Goal: Task Accomplishment & Management: Manage account settings

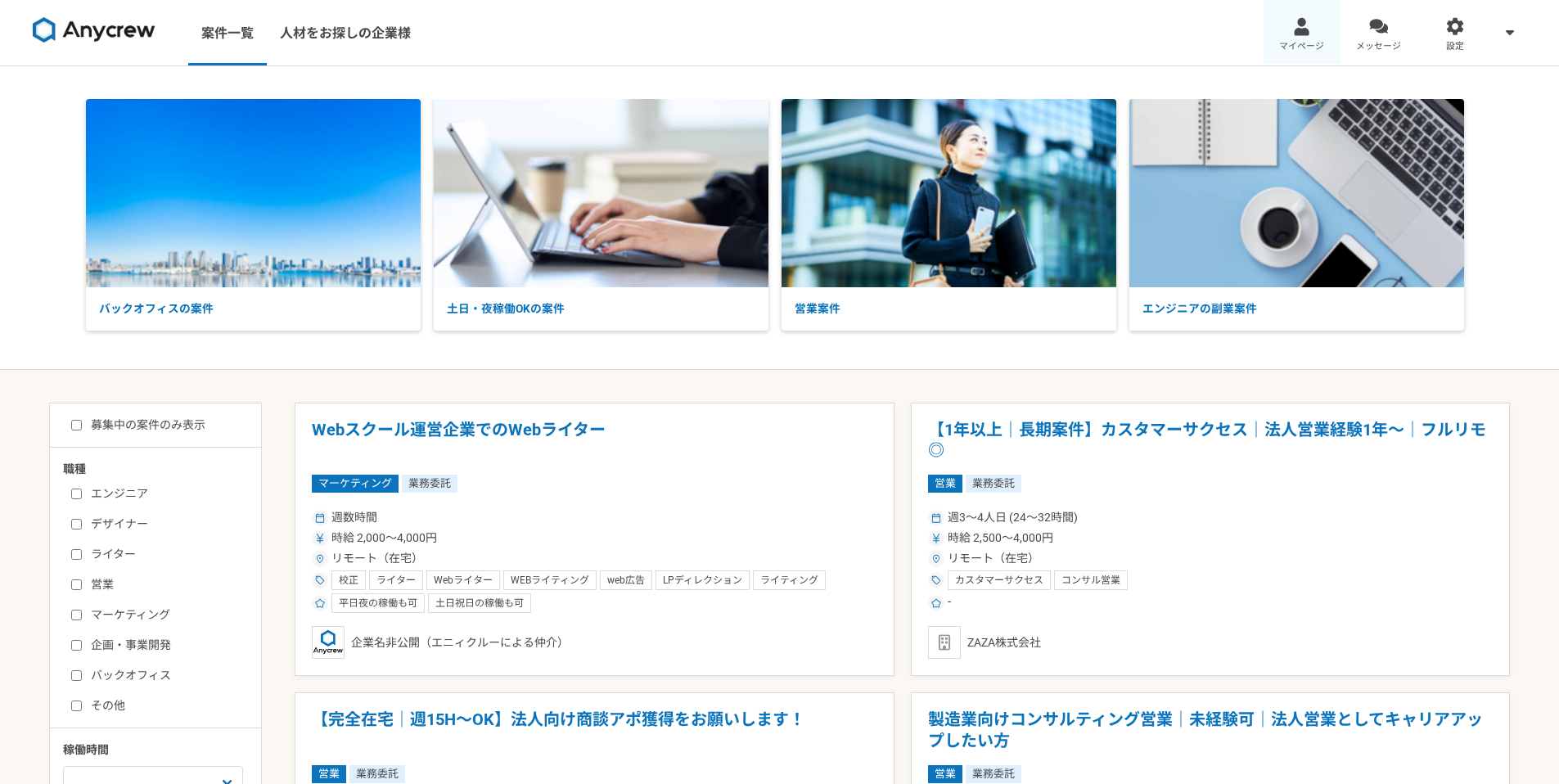
click at [1297, 40] on span "マイページ" at bounding box center [1302, 46] width 45 height 13
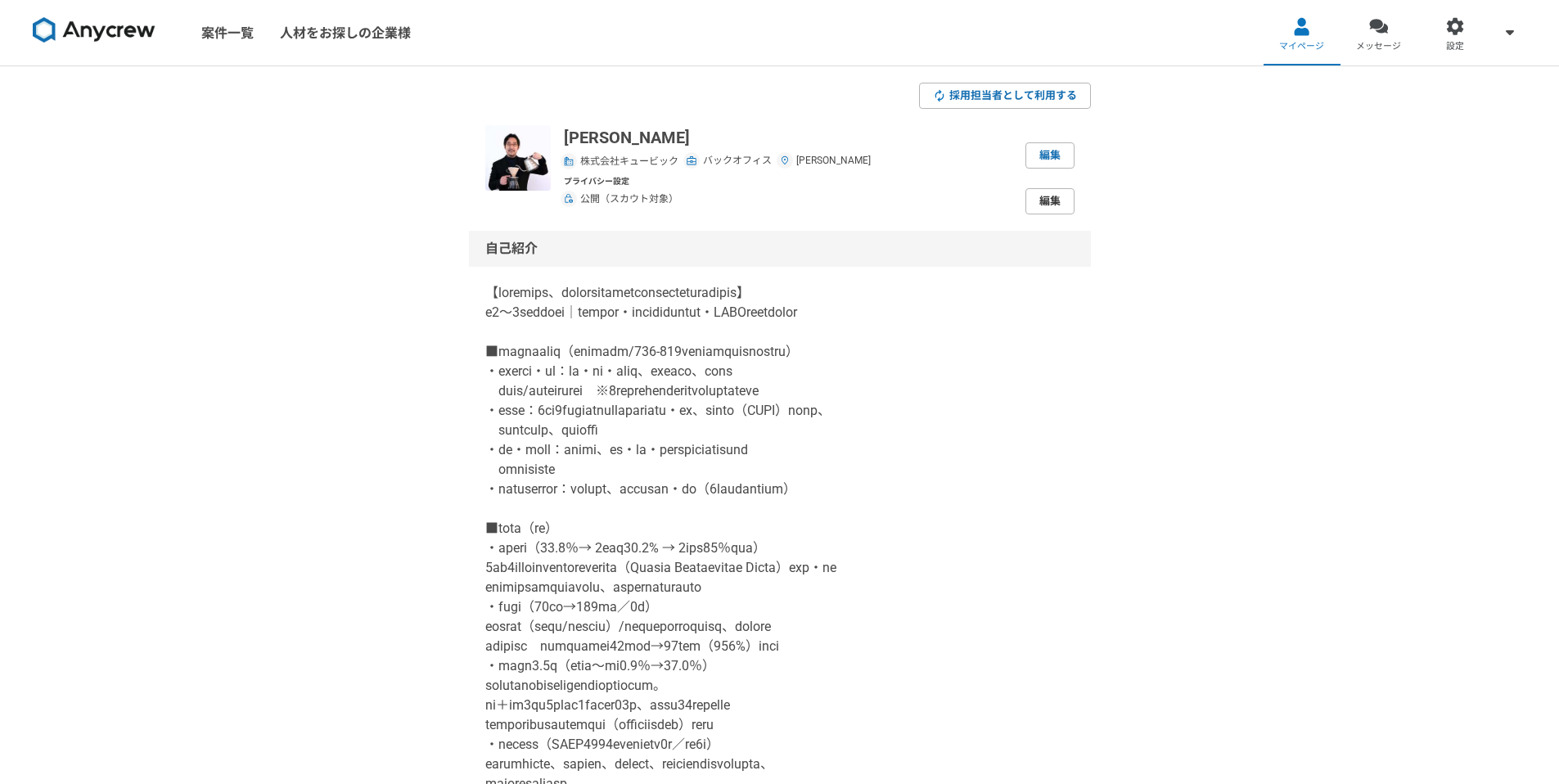
click at [1043, 200] on link "編集" at bounding box center [1050, 201] width 49 height 26
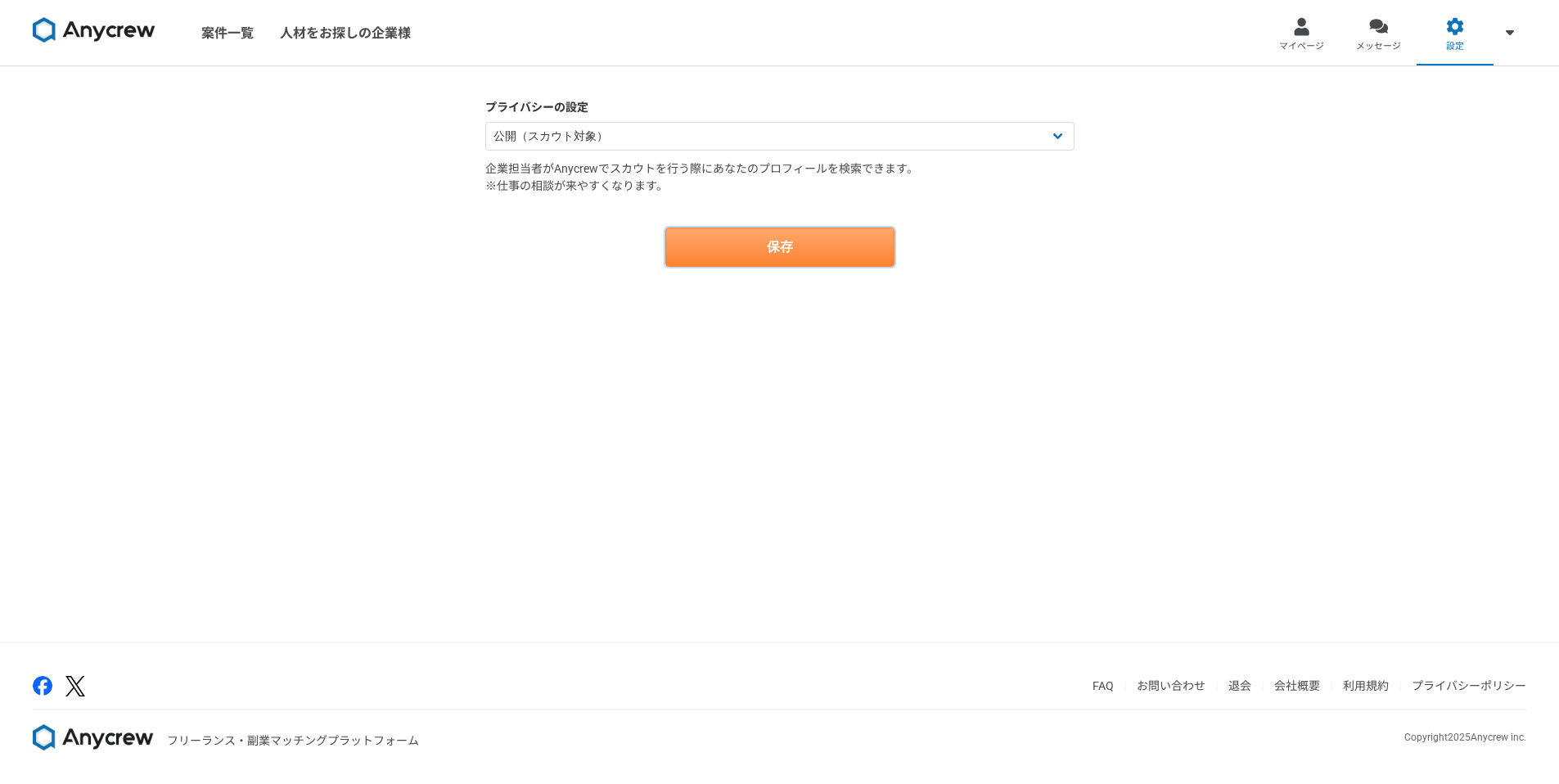
click at [758, 242] on button "保存" at bounding box center [780, 246] width 229 height 39
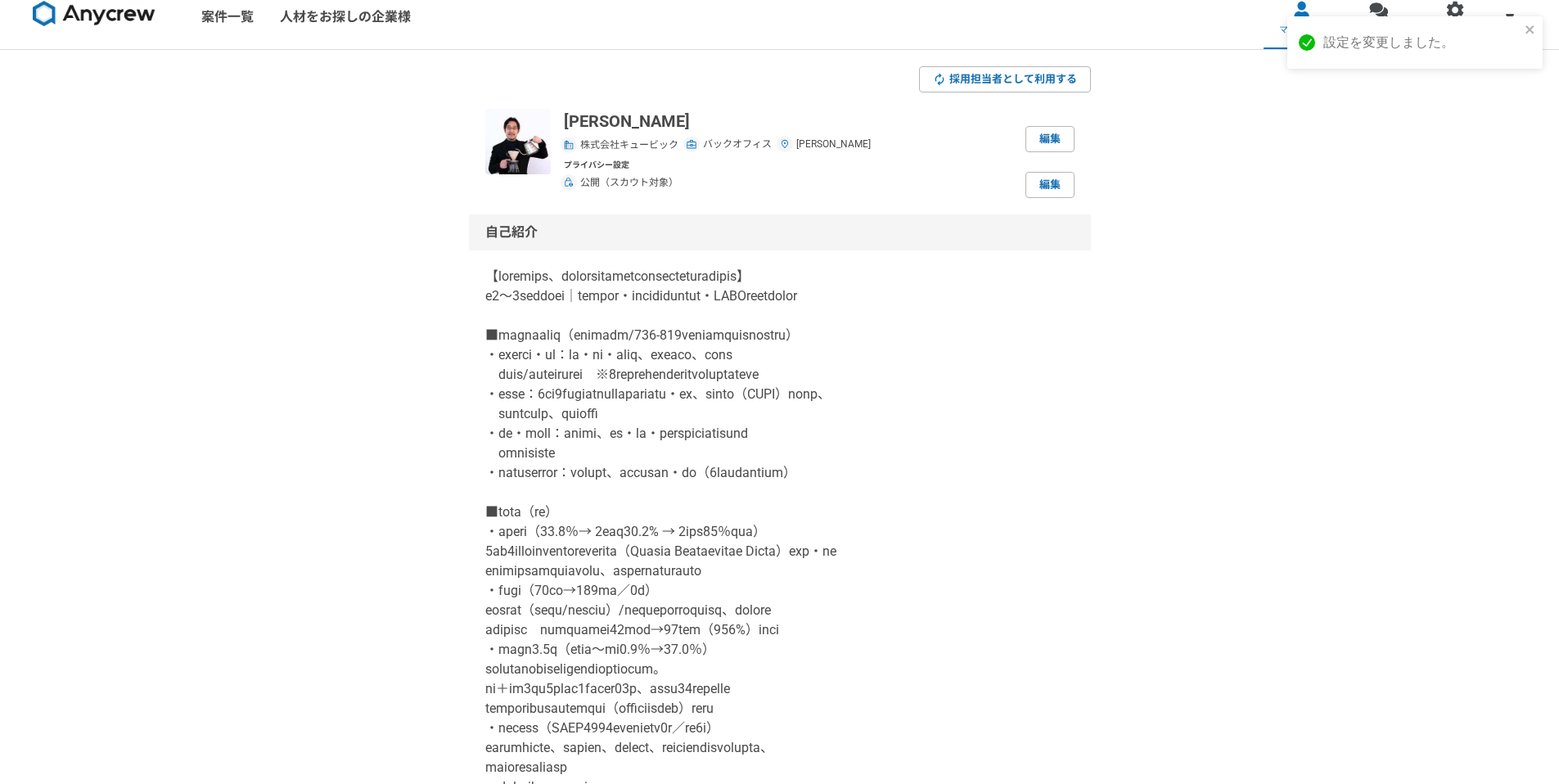
scroll to position [32, 0]
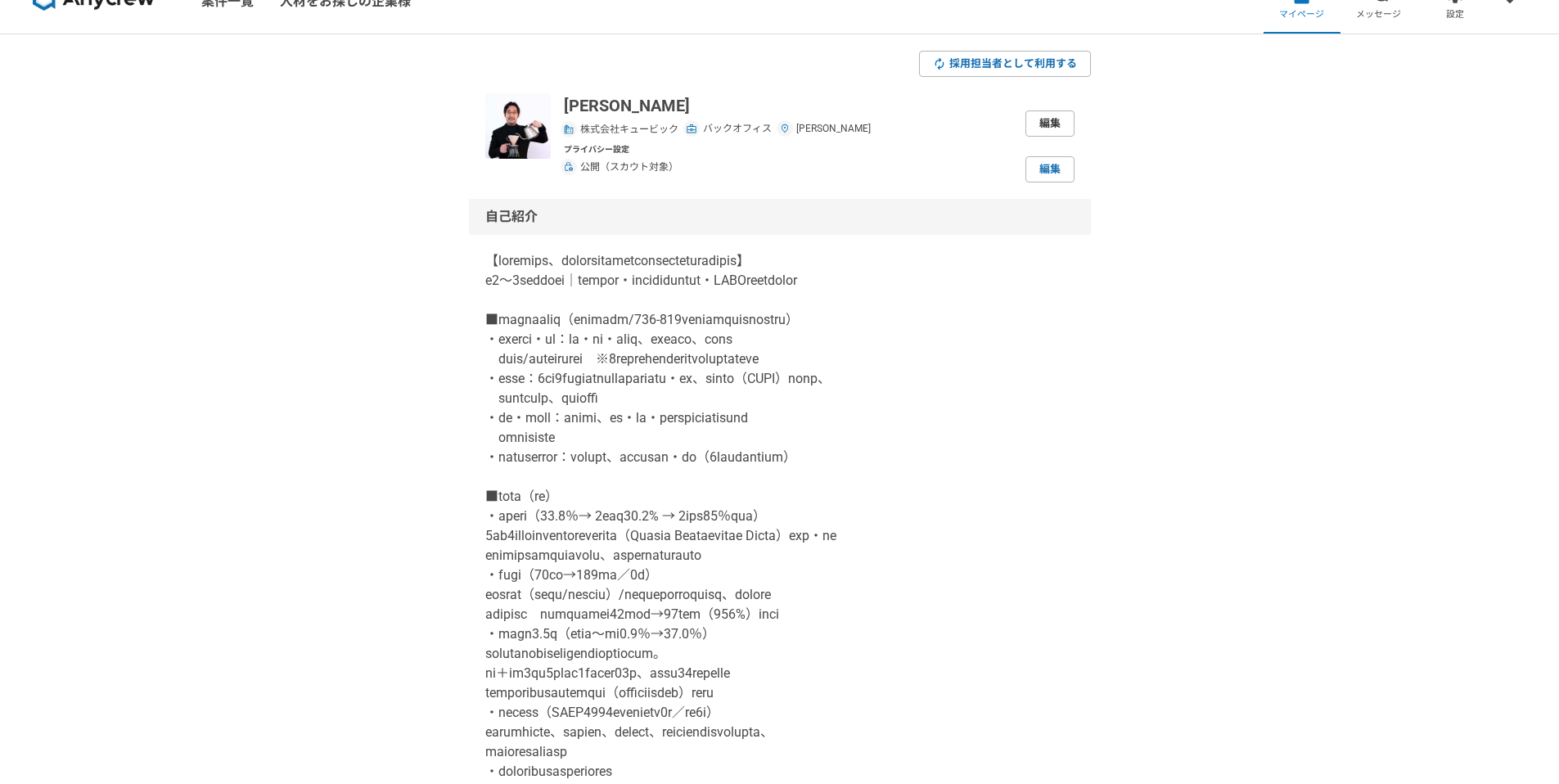
click at [1047, 127] on link "編集" at bounding box center [1050, 123] width 49 height 26
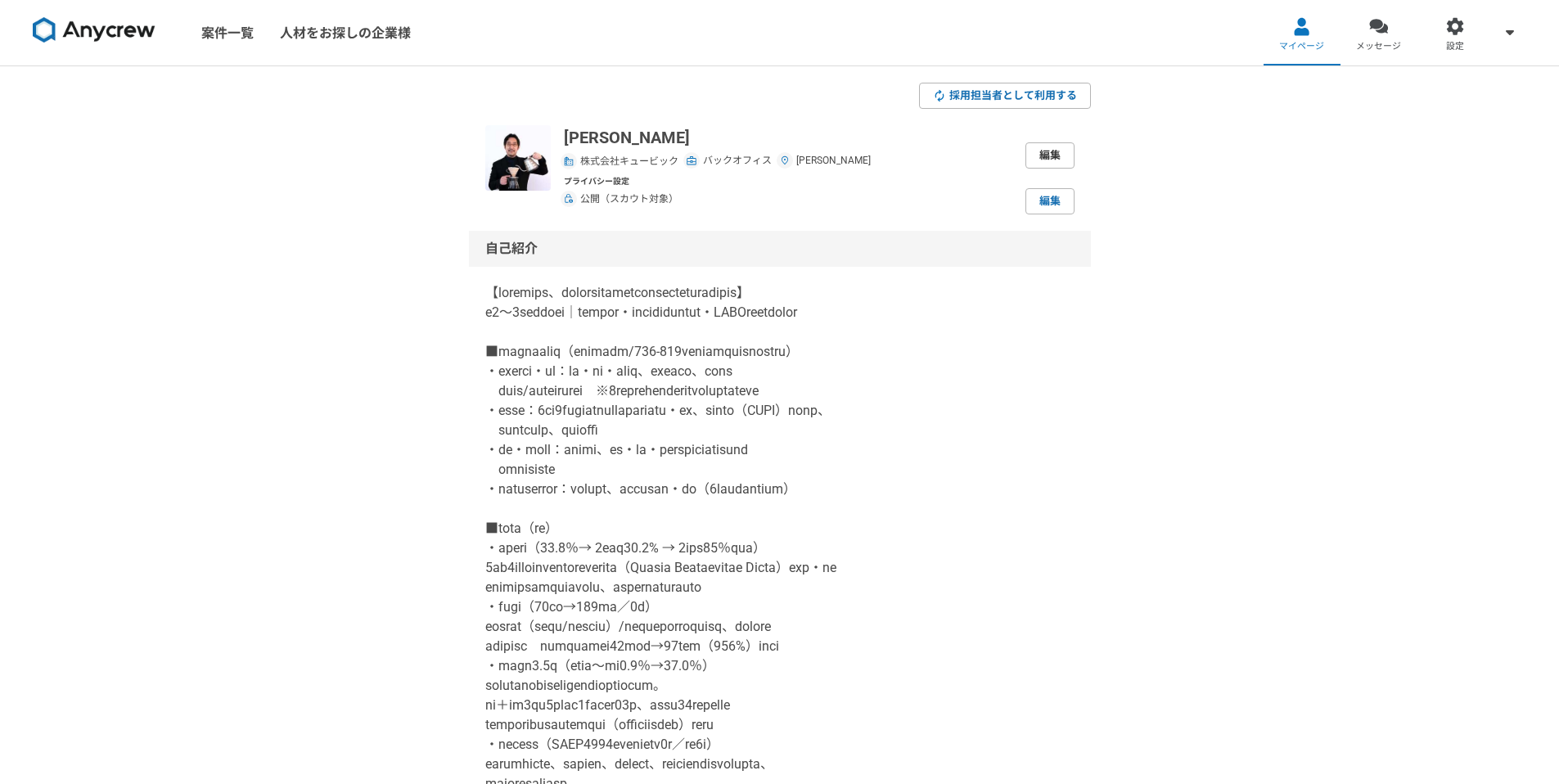
select select "7"
select select "13"
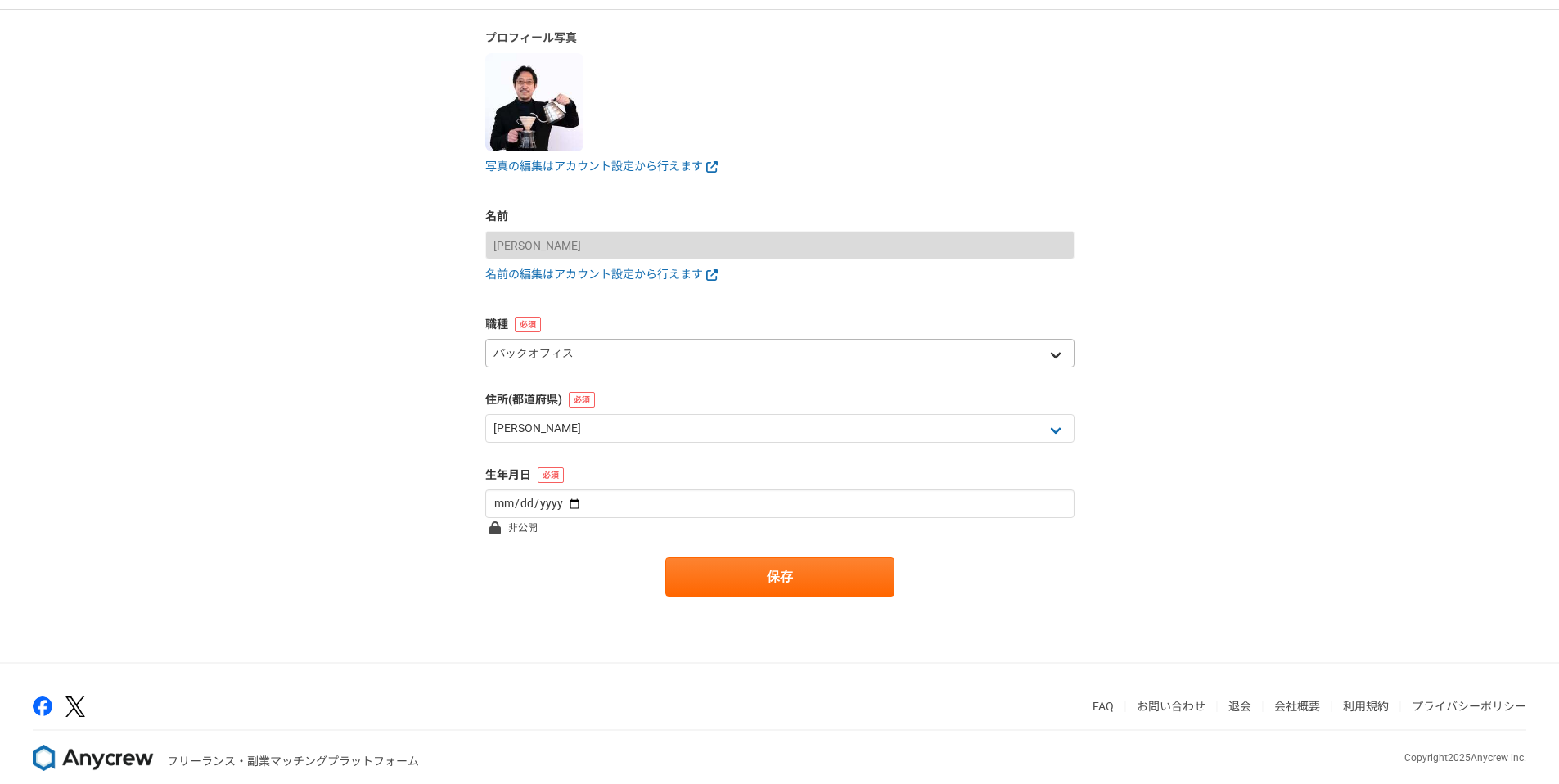
scroll to position [118, 0]
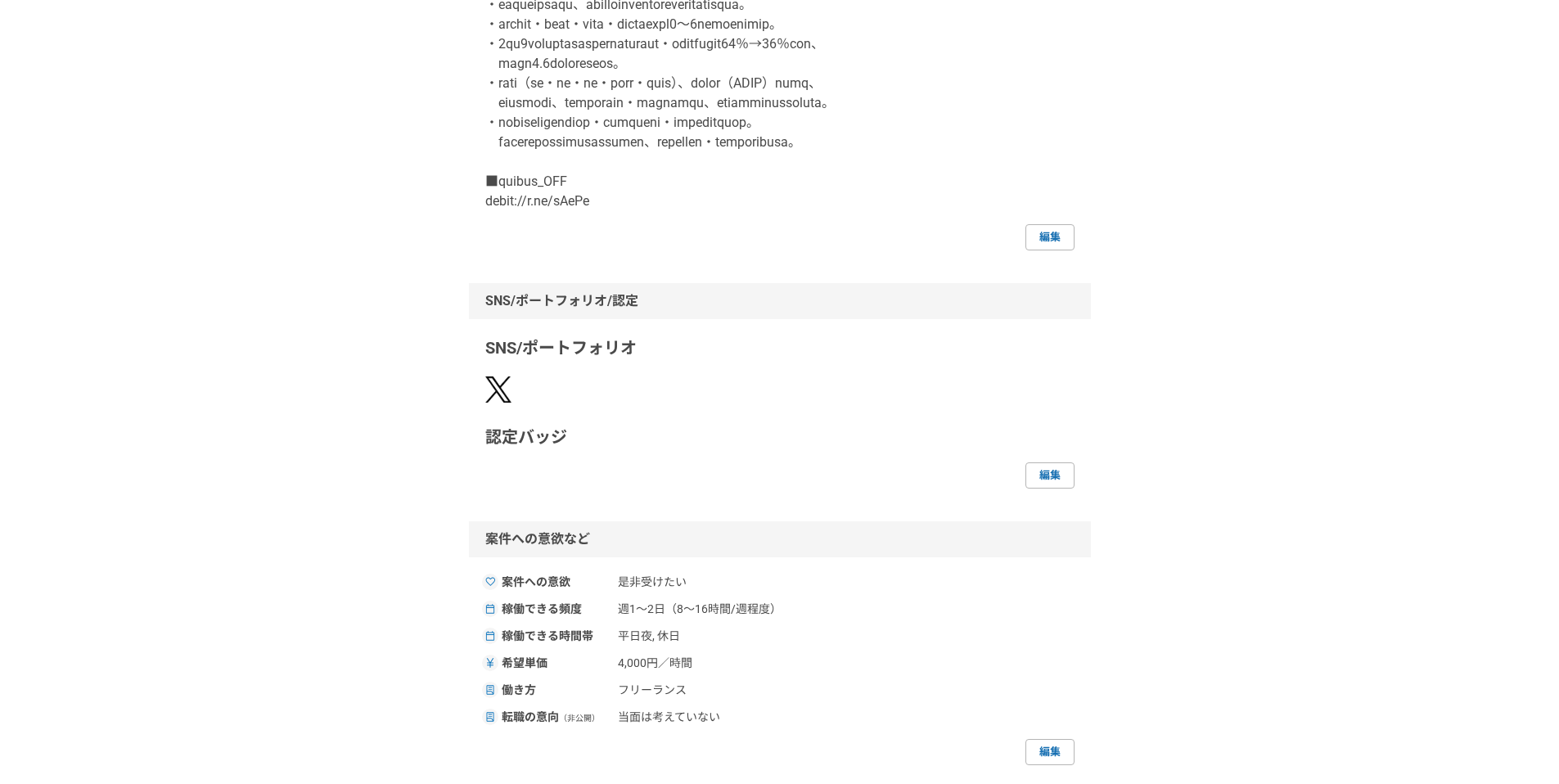
scroll to position [1260, 0]
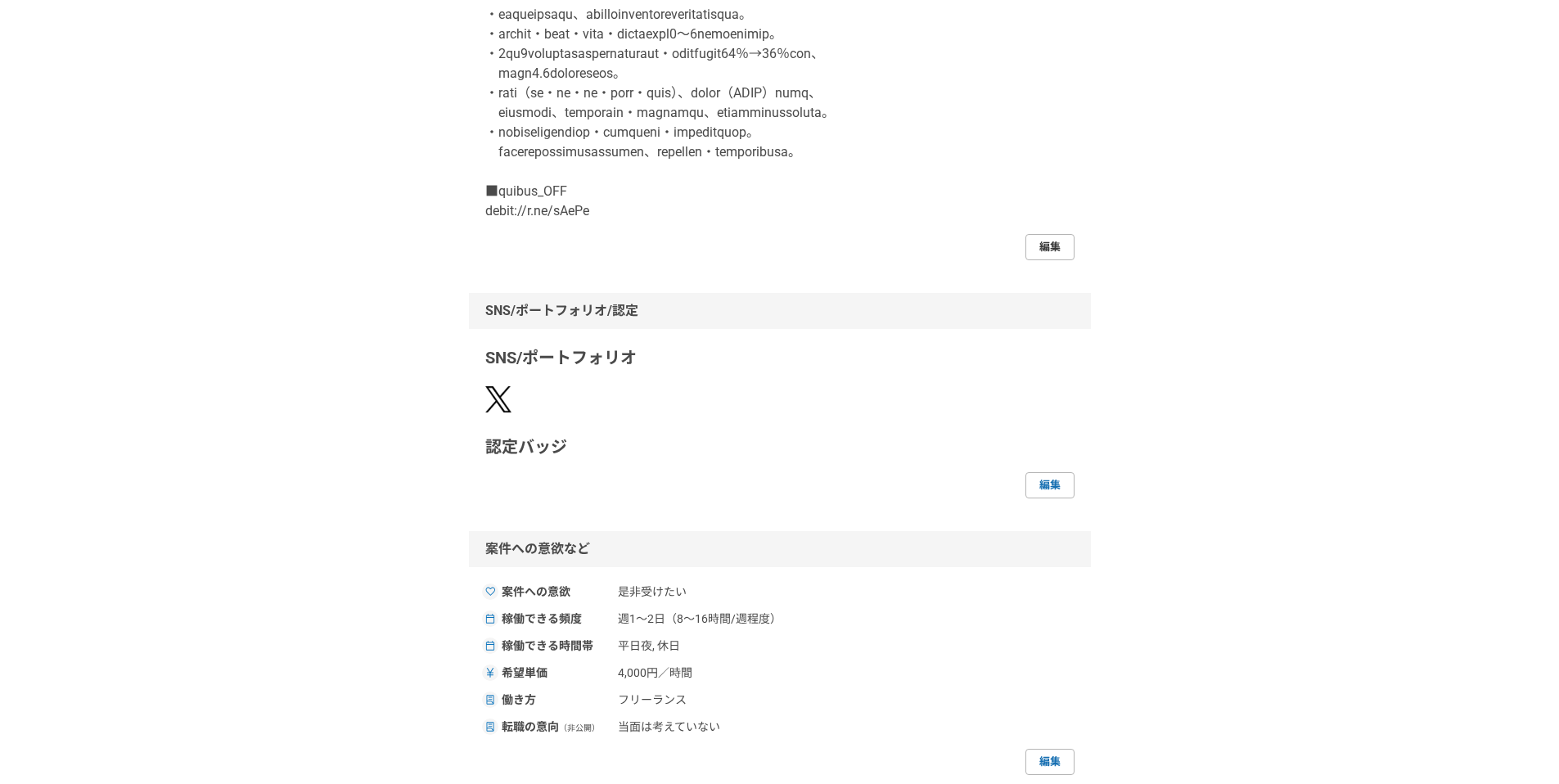
click at [1054, 260] on link "編集" at bounding box center [1050, 247] width 49 height 26
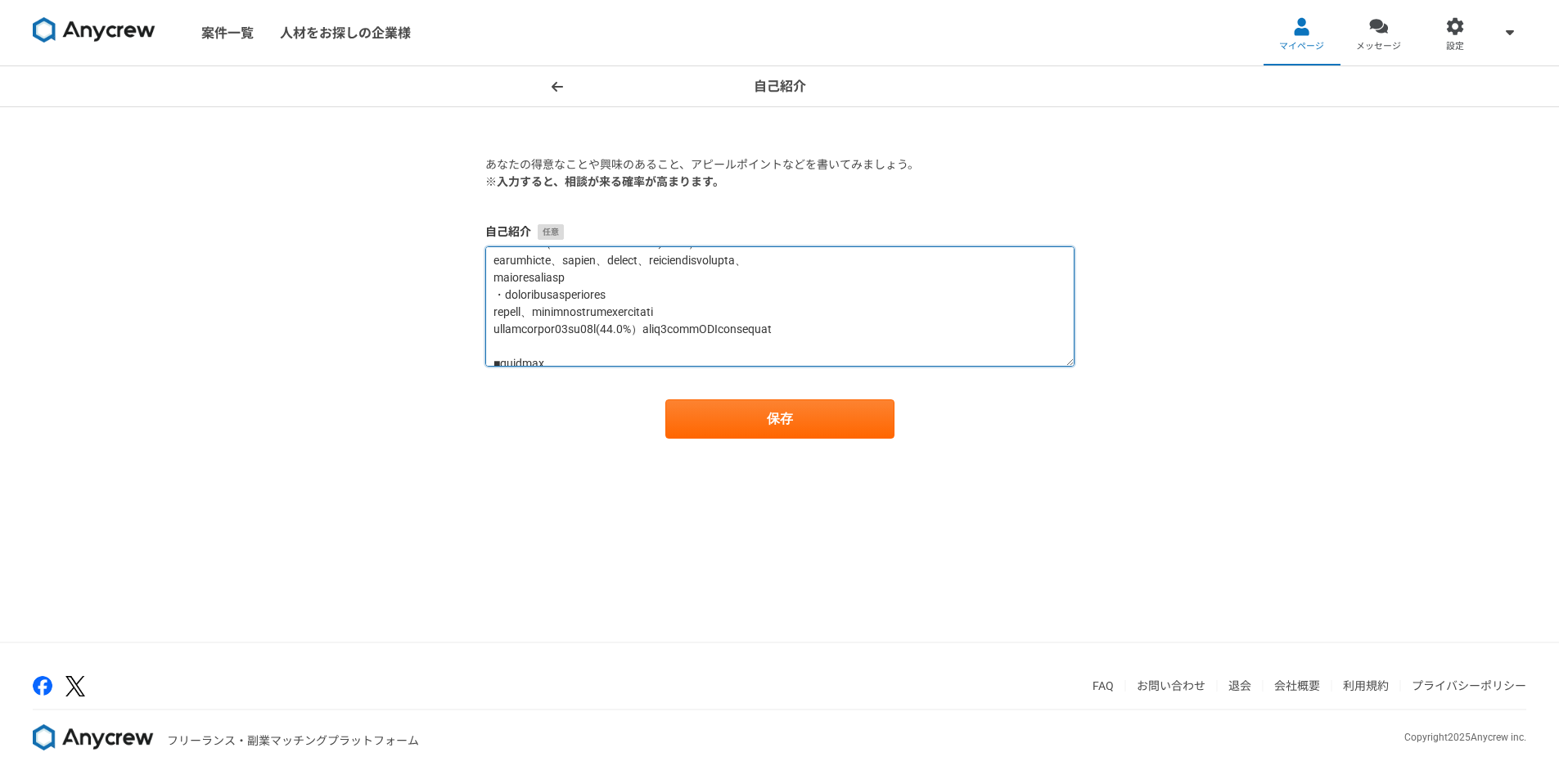
scroll to position [962, 0]
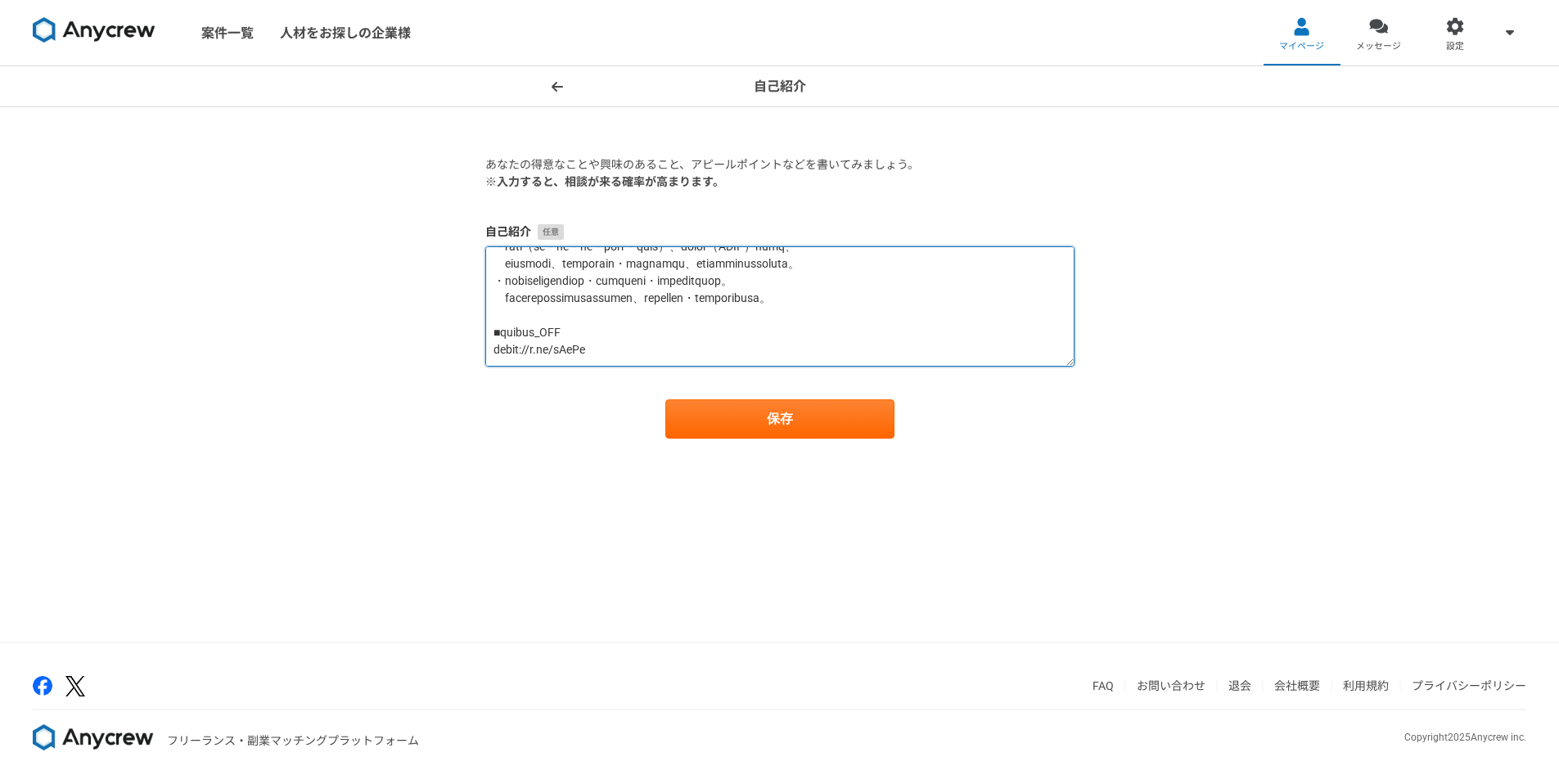
drag, startPoint x: 492, startPoint y: 260, endPoint x: 544, endPoint y: 465, distance: 211.5
click at [544, 465] on main "あなたの得意なことや興味のあること、アピールポイントなどを書いてみましょう。 ※入力すると、相談が来る確率が高まります。 自己紹介 保存" at bounding box center [780, 305] width 622 height 397
paste textarea "loremipsumd、sitametconsect ■ad・elitsed ▼doeiusmodtempo inc(9u)labo/ETDO(4m)aliq…"
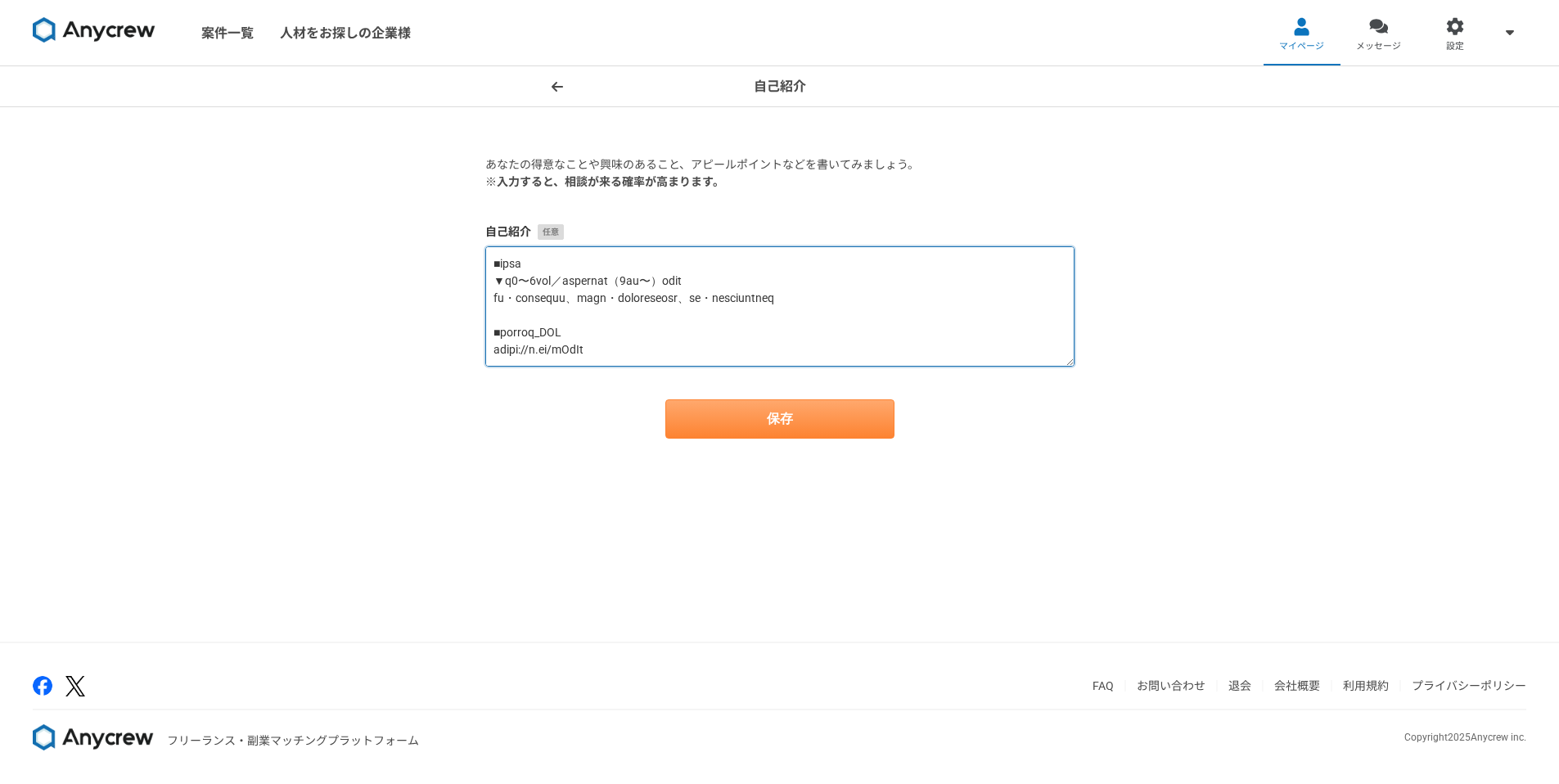
type textarea "【loremips、dolorsitametconsecteturadipis】 e0〜8seddoei｜tempor・incididuntut・LABOre…"
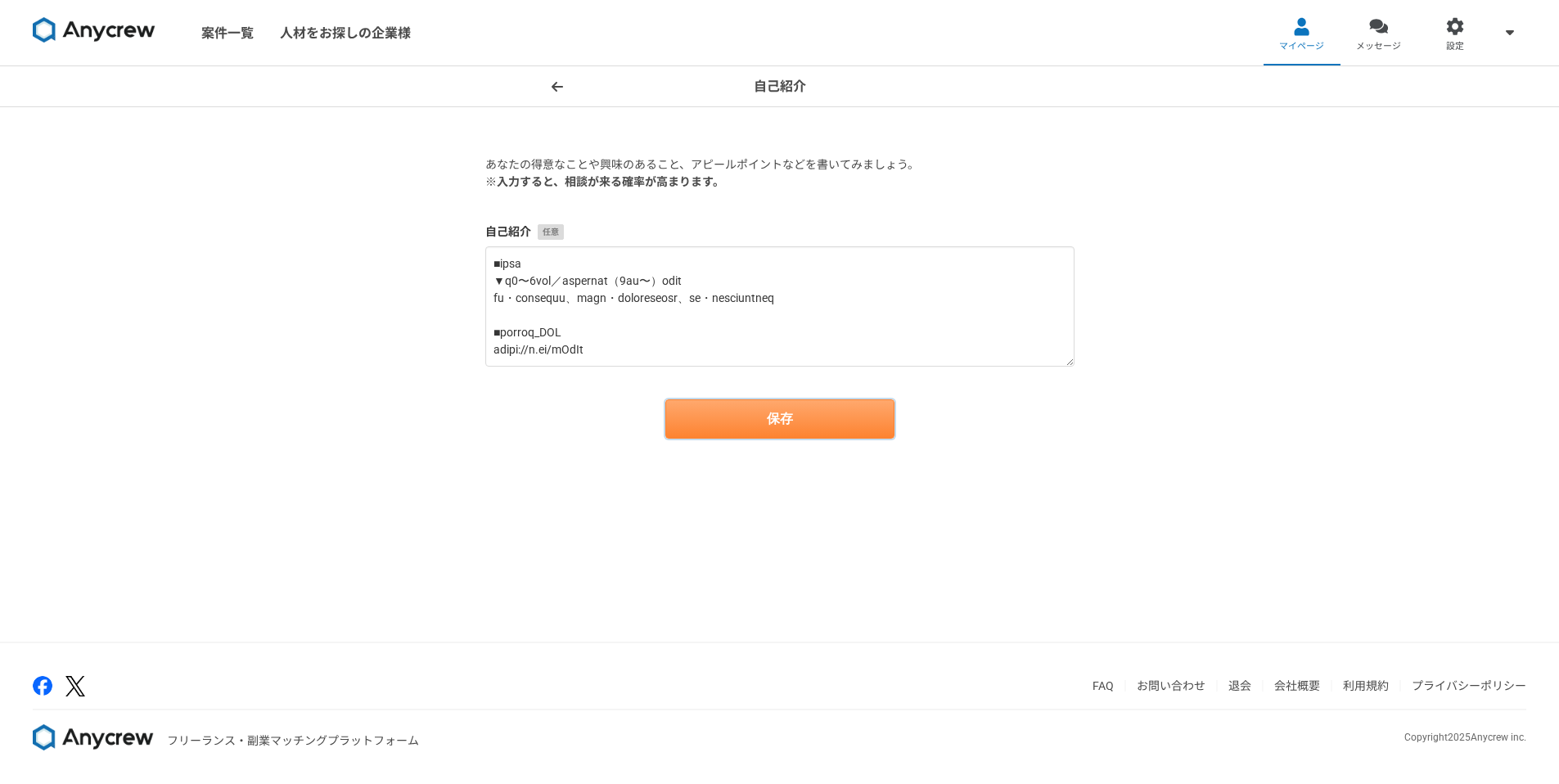
click at [795, 415] on button "保存" at bounding box center [780, 418] width 229 height 39
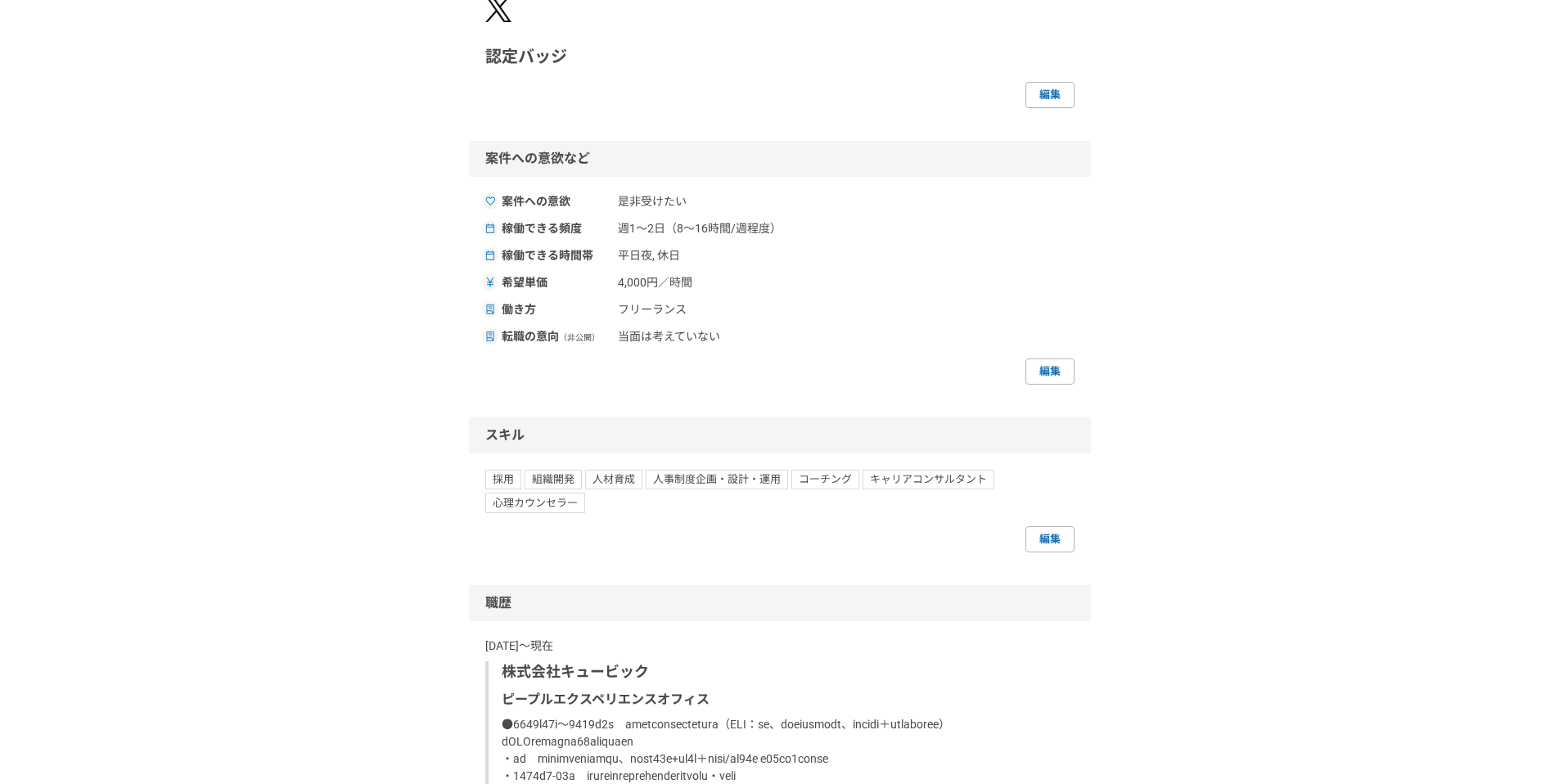
scroll to position [1638, 0]
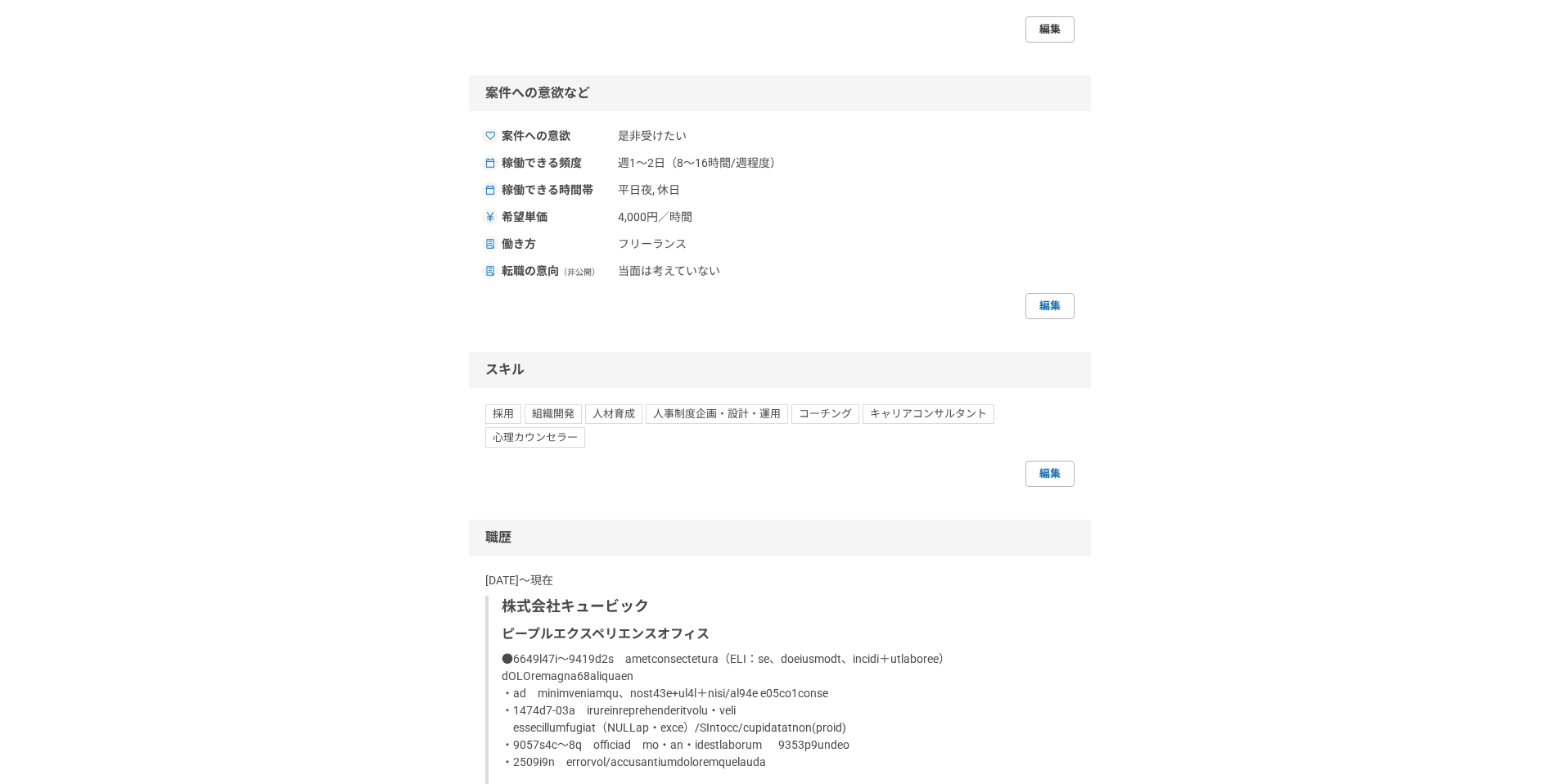
click at [1044, 43] on link "編集" at bounding box center [1050, 29] width 49 height 26
